Goal: Task Accomplishment & Management: Use online tool/utility

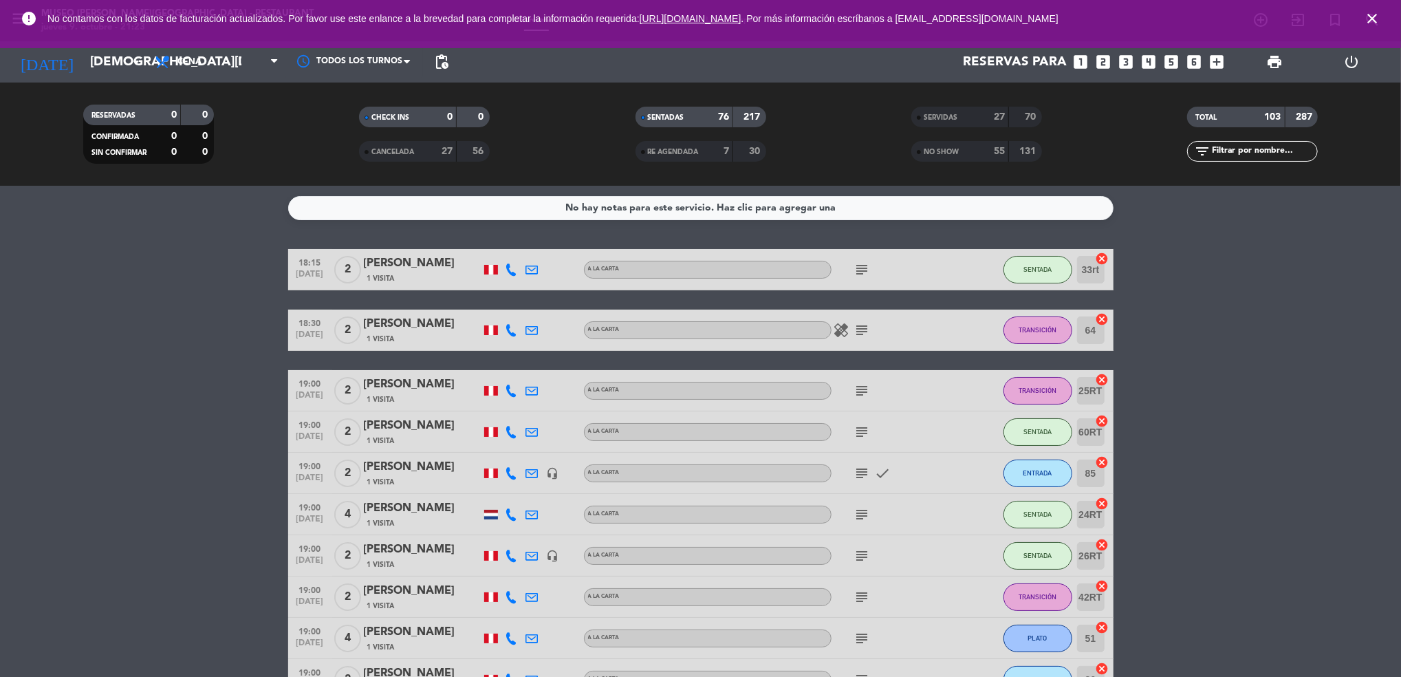
click at [398, 151] on span "CANCELADA" at bounding box center [392, 152] width 43 height 7
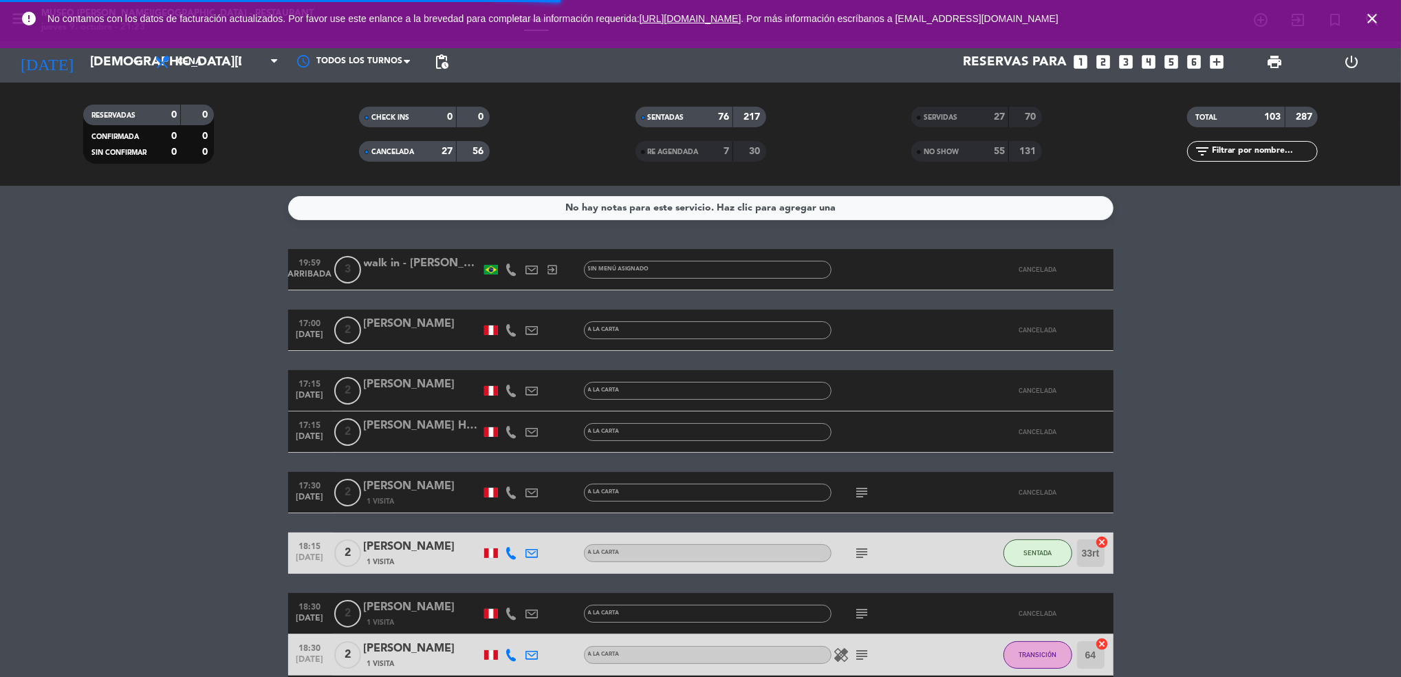
click at [944, 114] on span "SERVIDAS" at bounding box center [941, 117] width 34 height 7
click at [947, 140] on div "SERVIDAS 27 70" at bounding box center [977, 124] width 276 height 34
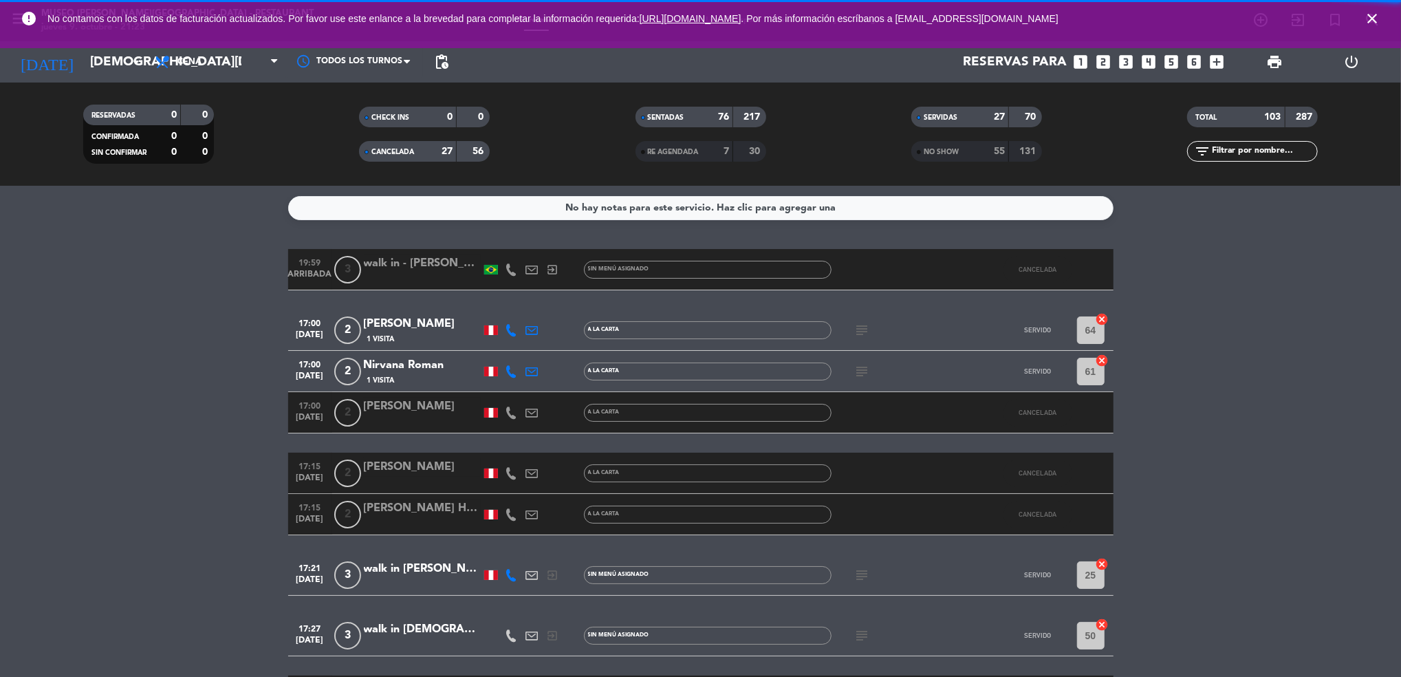
click at [947, 153] on span "NO SHOW" at bounding box center [941, 152] width 35 height 7
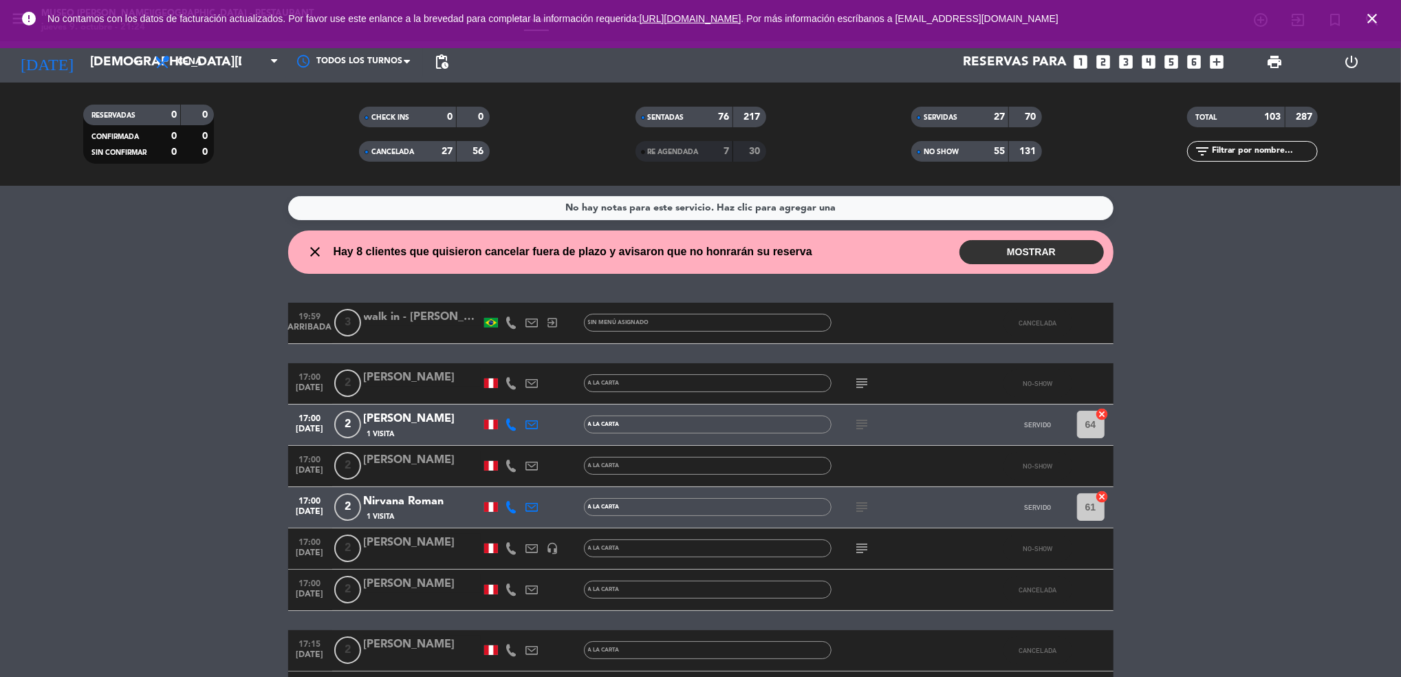
click at [1262, 69] on span "print" at bounding box center [1275, 62] width 28 height 28
click at [1273, 67] on span "print" at bounding box center [1274, 62] width 17 height 17
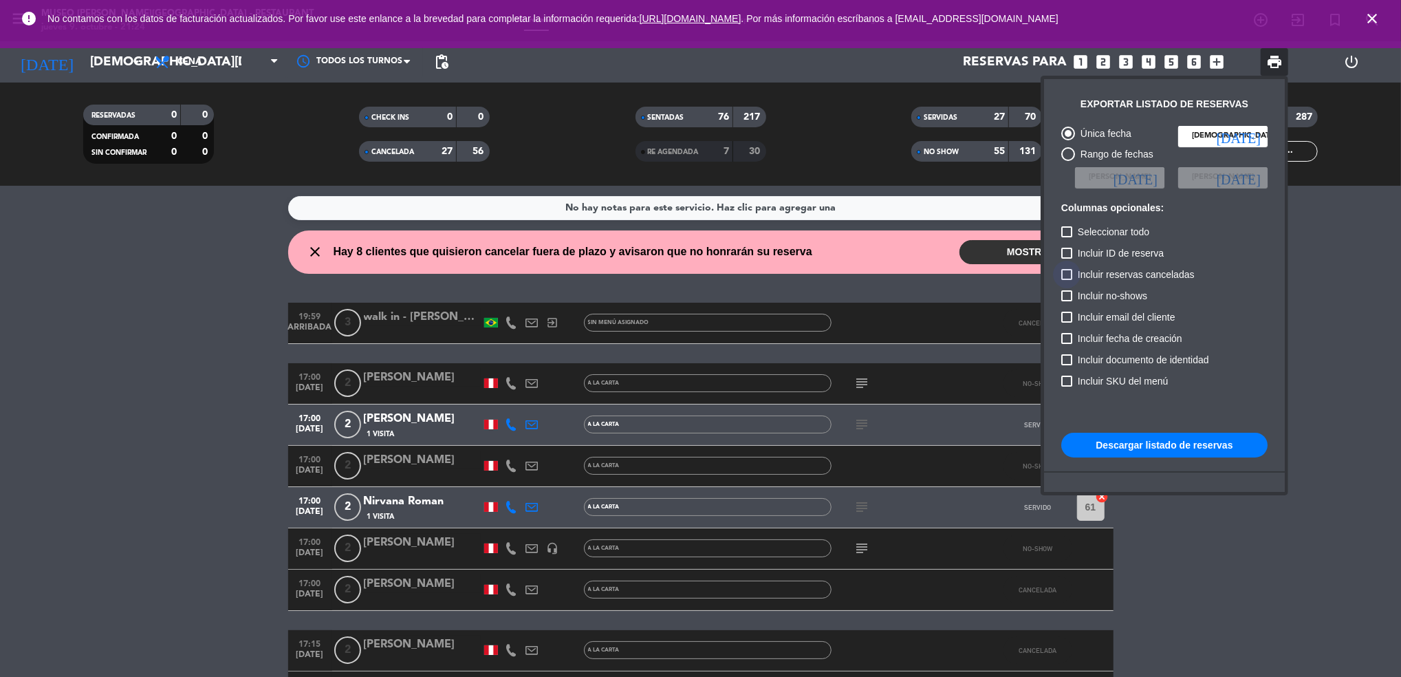
click at [1150, 272] on span "Incluir reservas canceladas" at bounding box center [1136, 274] width 117 height 17
click at [1067, 280] on input "Incluir reservas canceladas" at bounding box center [1066, 280] width 1 height 1
checkbox input "true"
click at [1141, 292] on span "Incluir no-shows" at bounding box center [1112, 296] width 69 height 17
click at [1067, 301] on input "Incluir no-shows" at bounding box center [1066, 301] width 1 height 1
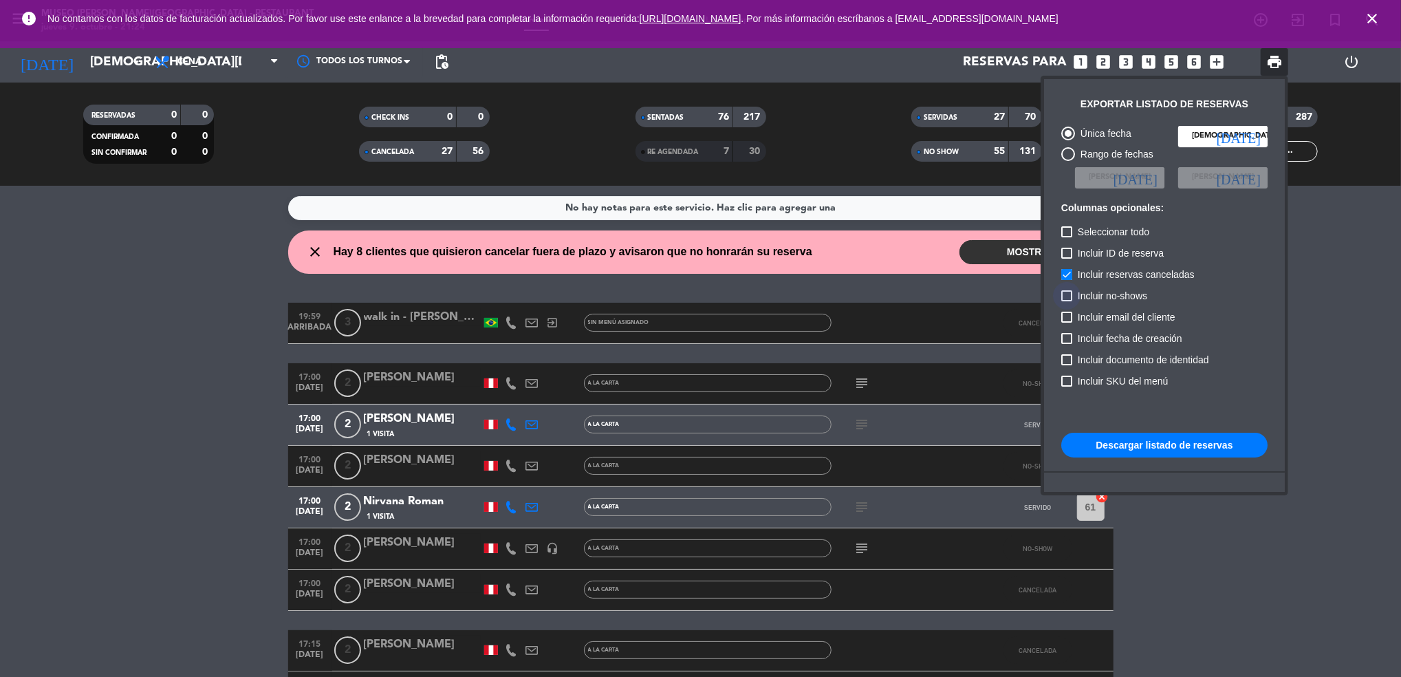
checkbox input "true"
click at [1156, 442] on button "Descargar listado de reservas" at bounding box center [1164, 445] width 206 height 25
